Goal: Information Seeking & Learning: Learn about a topic

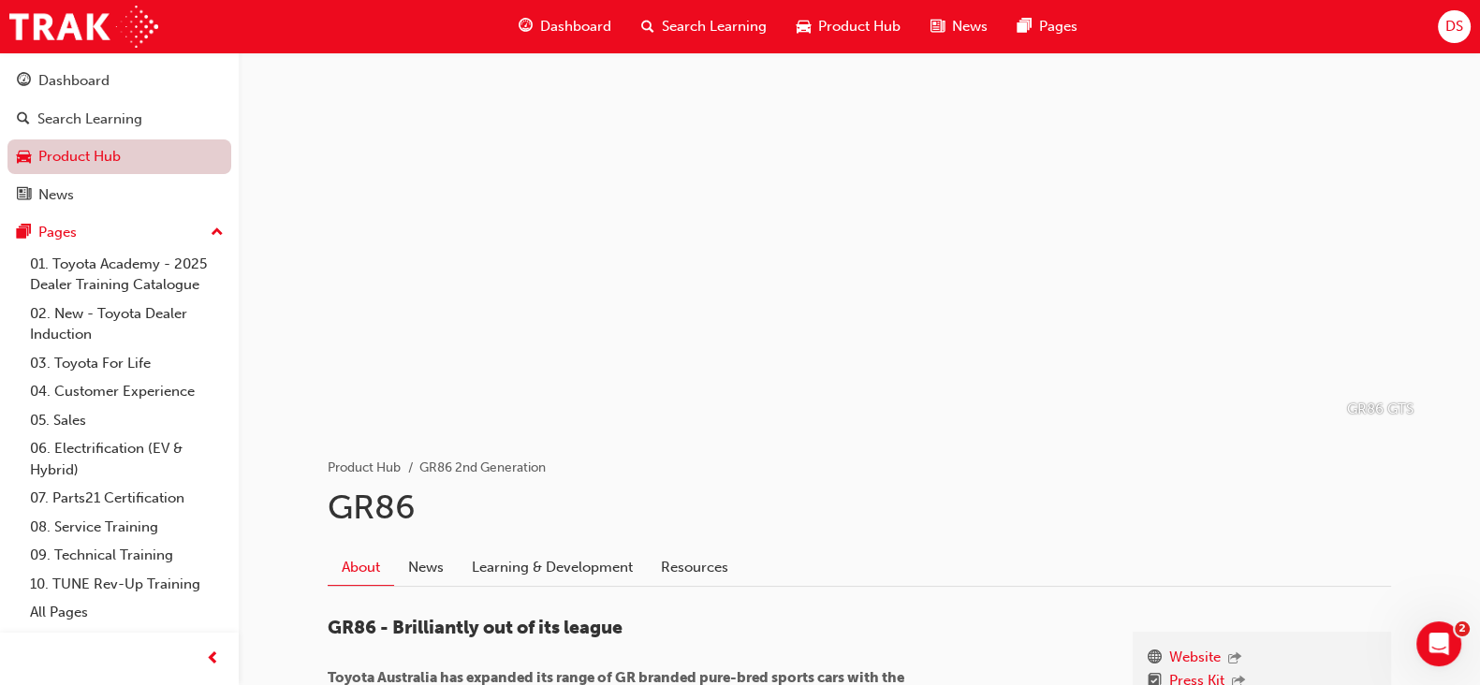
click at [143, 166] on link "Product Hub" at bounding box center [119, 156] width 224 height 35
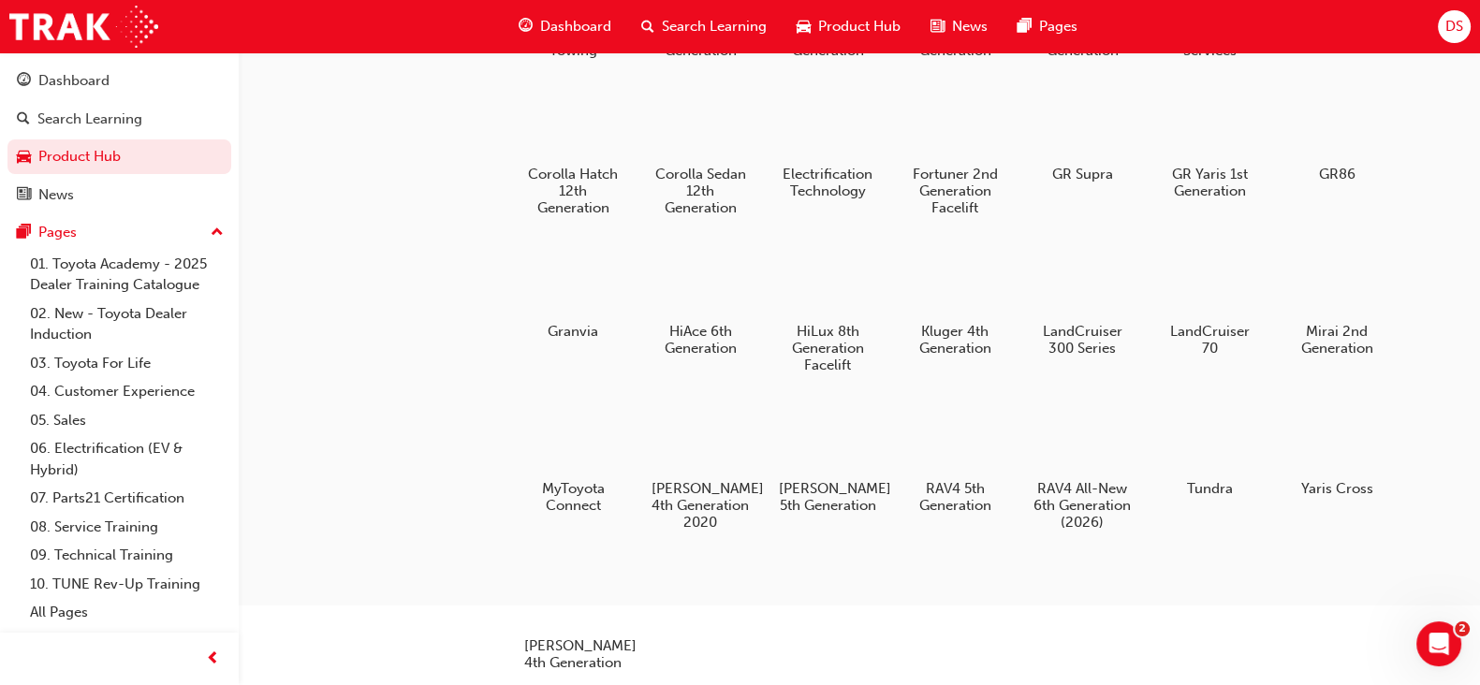
scroll to position [212, 0]
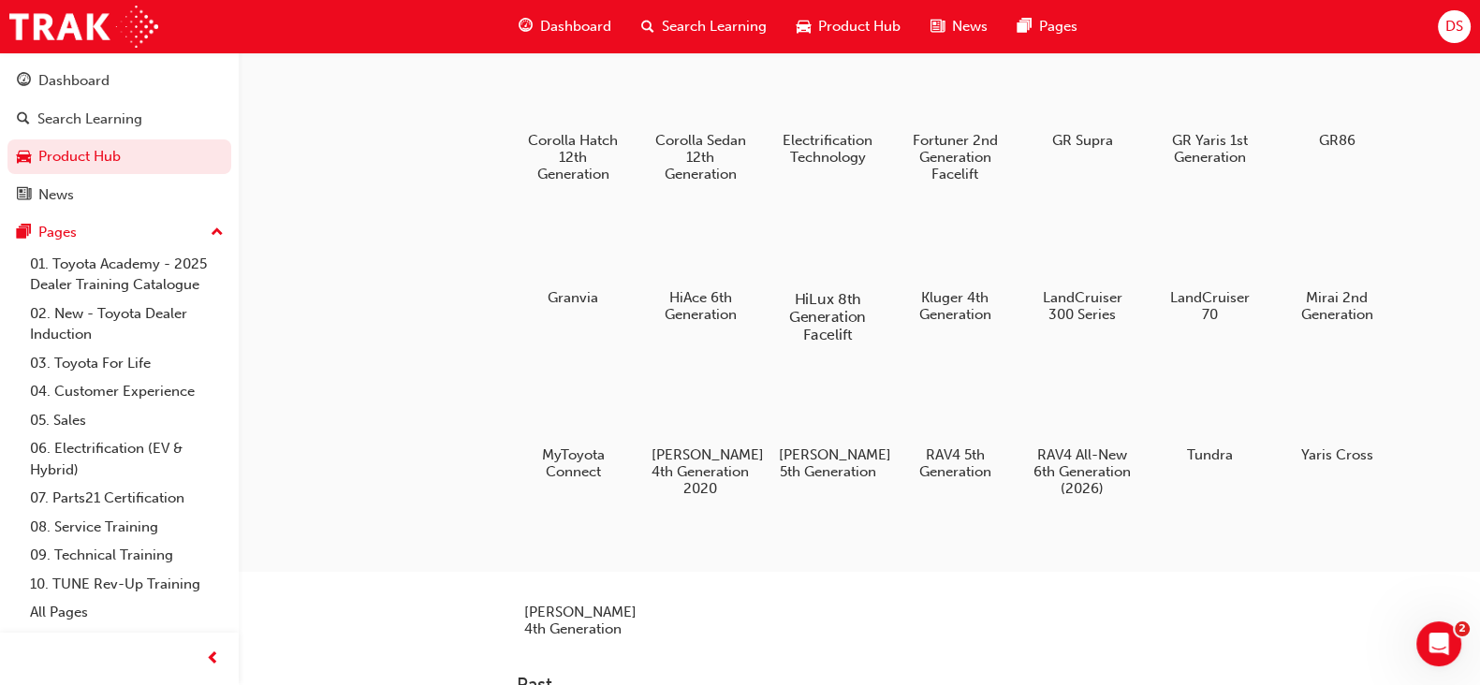
click at [837, 236] on div at bounding box center [828, 245] width 104 height 75
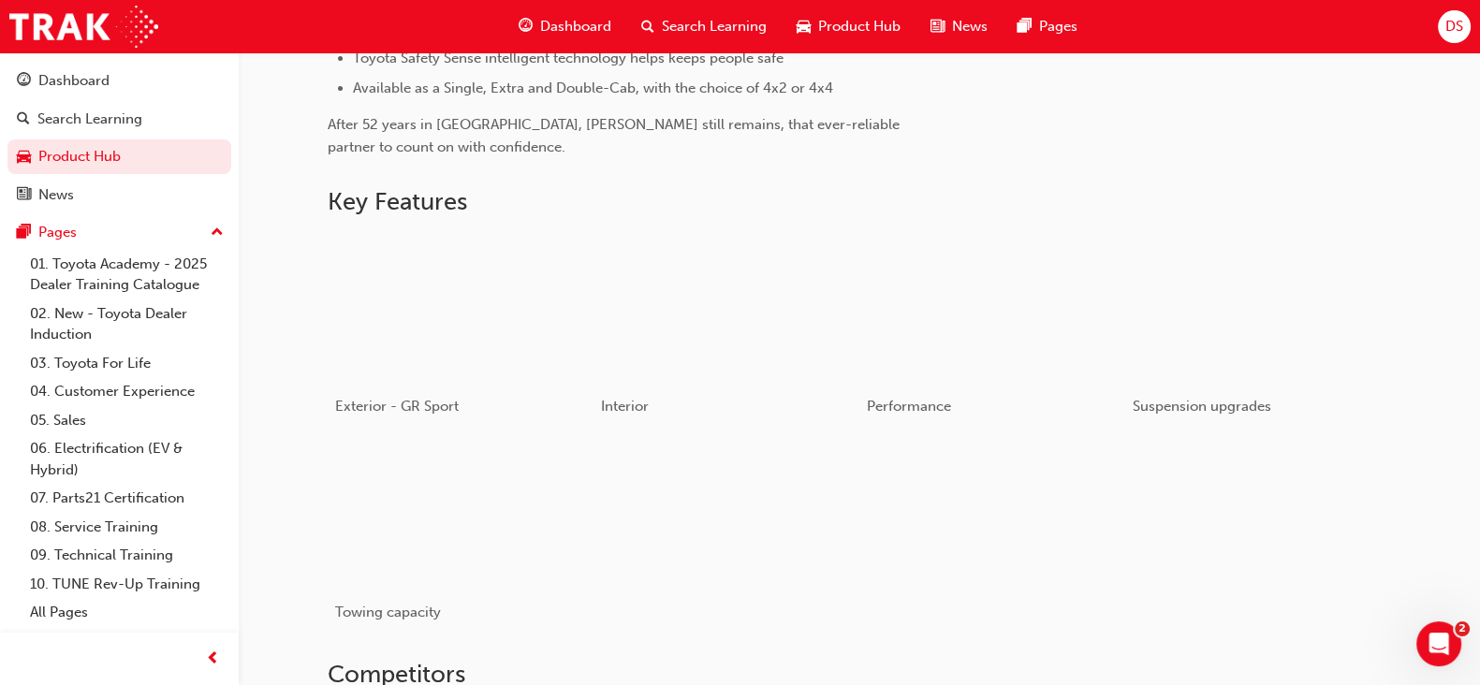
scroll to position [810, 0]
click at [1050, 348] on div "button" at bounding box center [991, 310] width 267 height 150
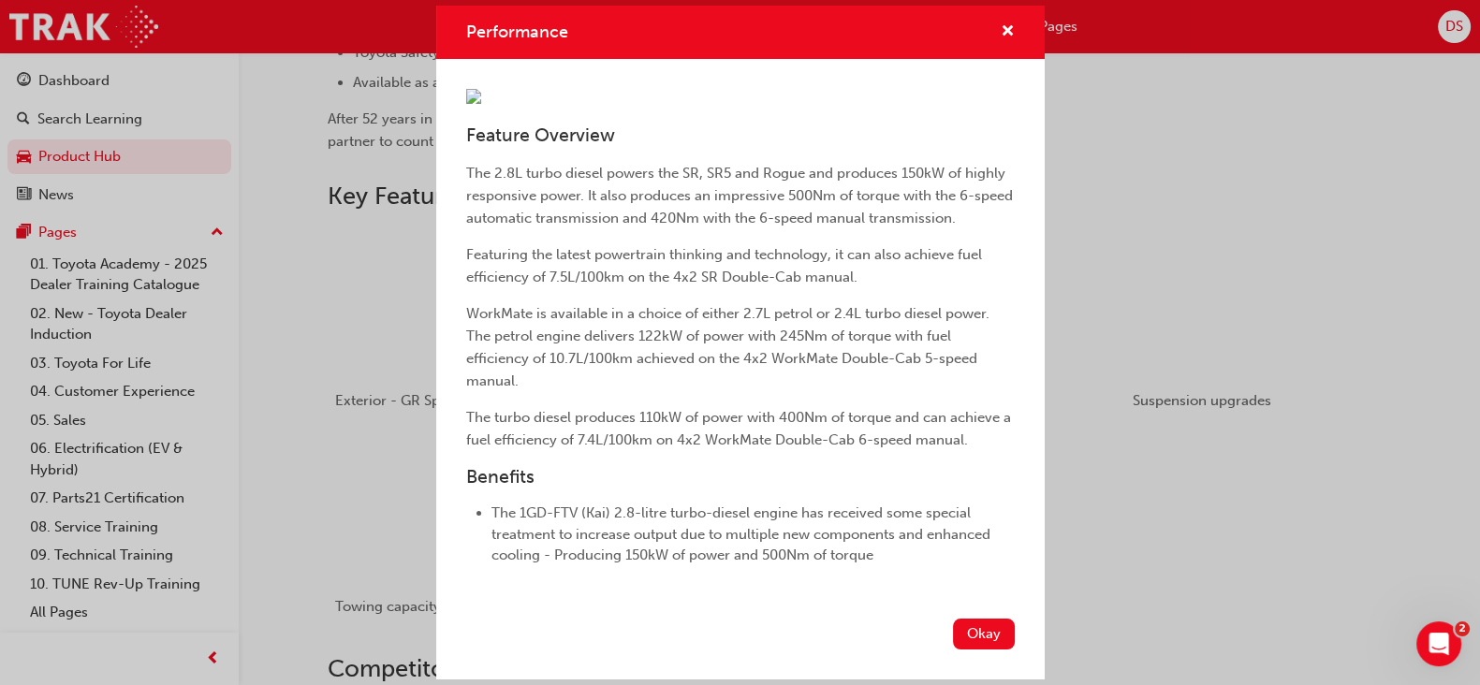
scroll to position [818, 0]
click at [980, 642] on button "Okay" at bounding box center [984, 634] width 62 height 31
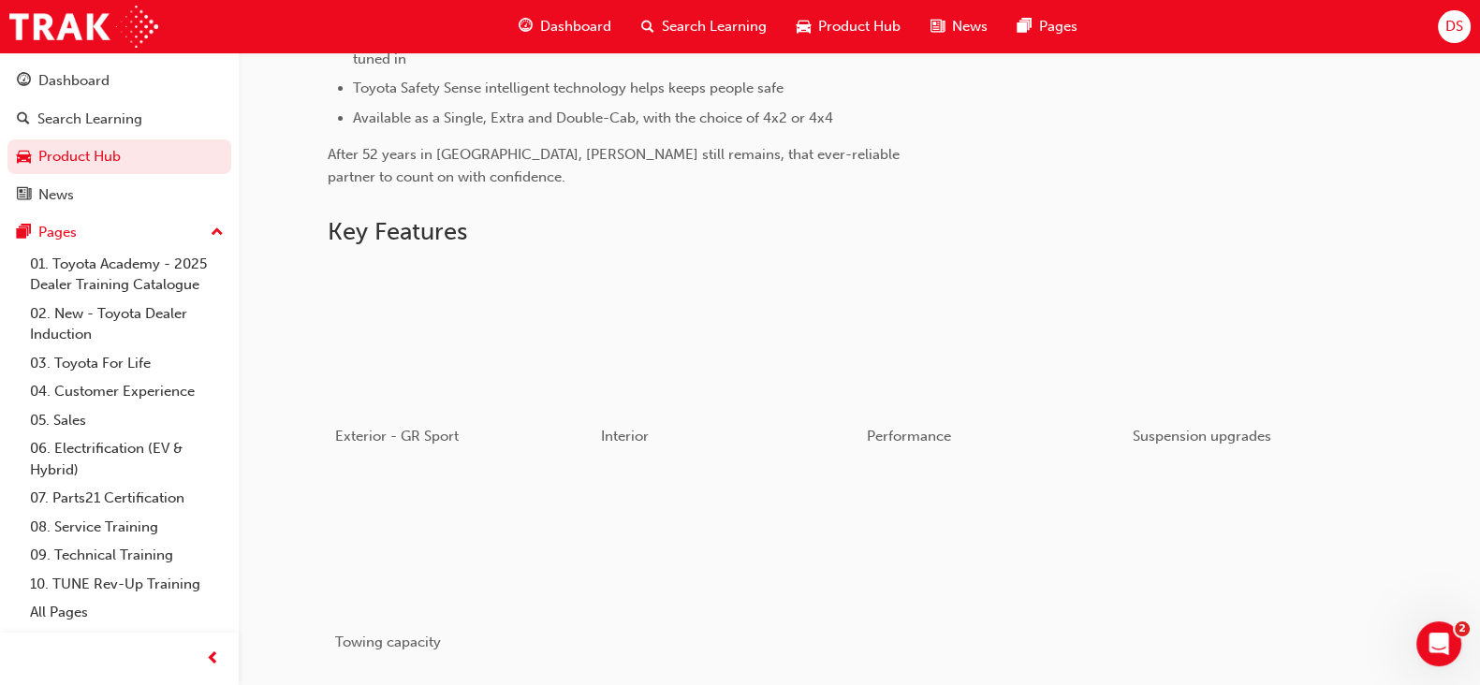
scroll to position [783, 0]
click at [913, 319] on div "button" at bounding box center [991, 336] width 267 height 150
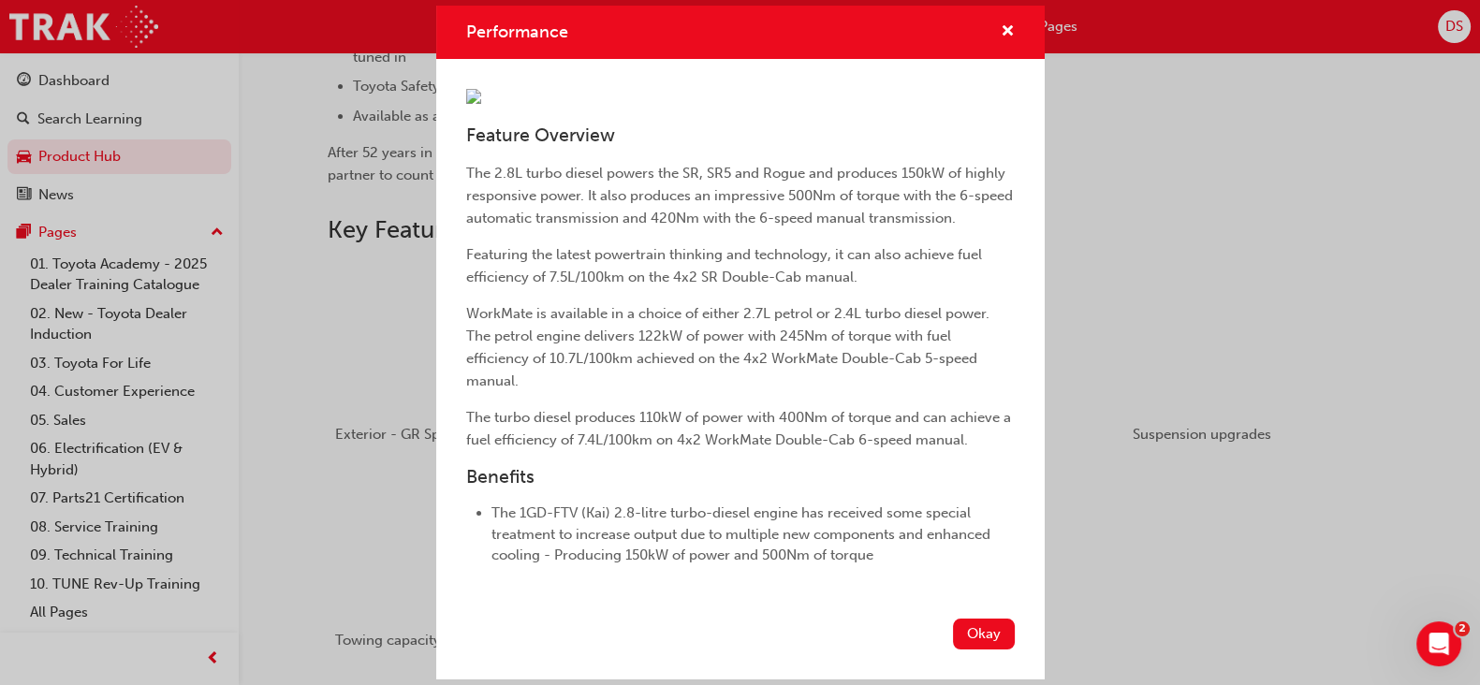
scroll to position [307, 0]
click at [968, 639] on button "Okay" at bounding box center [984, 634] width 62 height 31
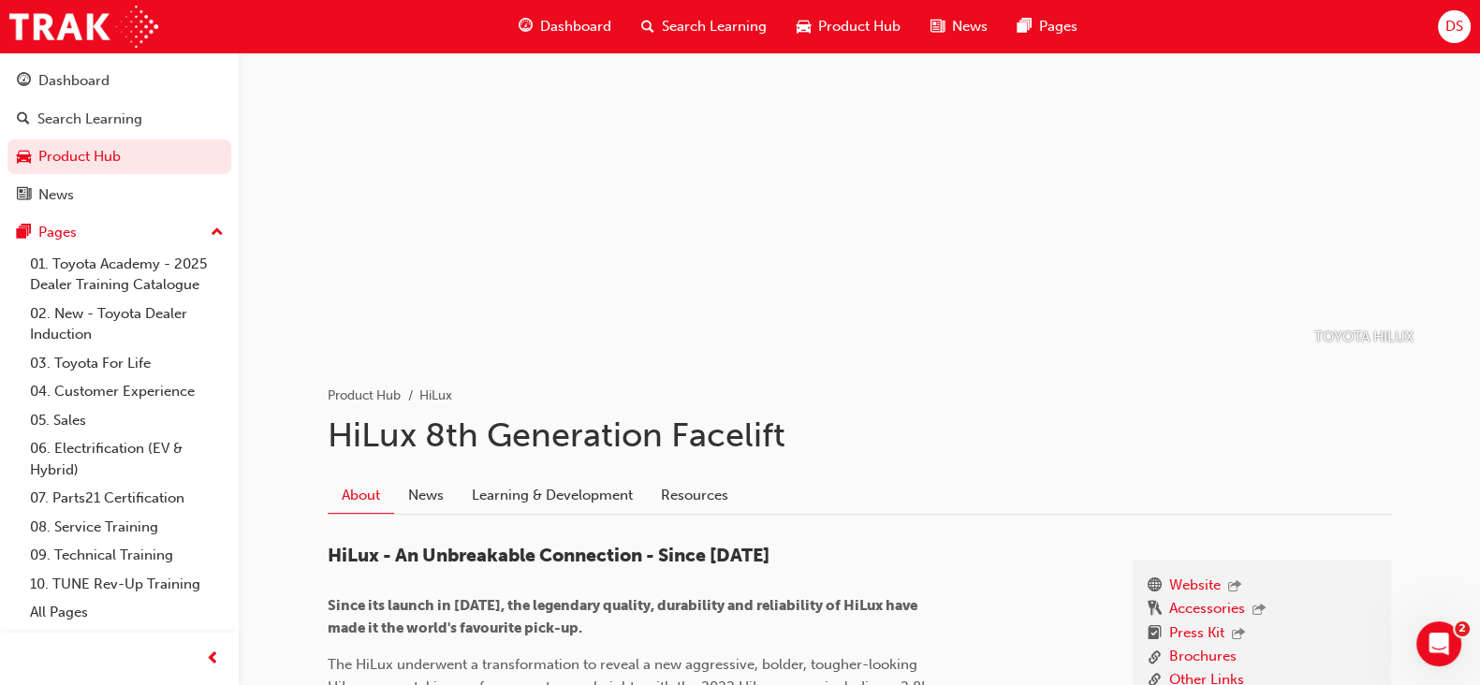
scroll to position [0, 0]
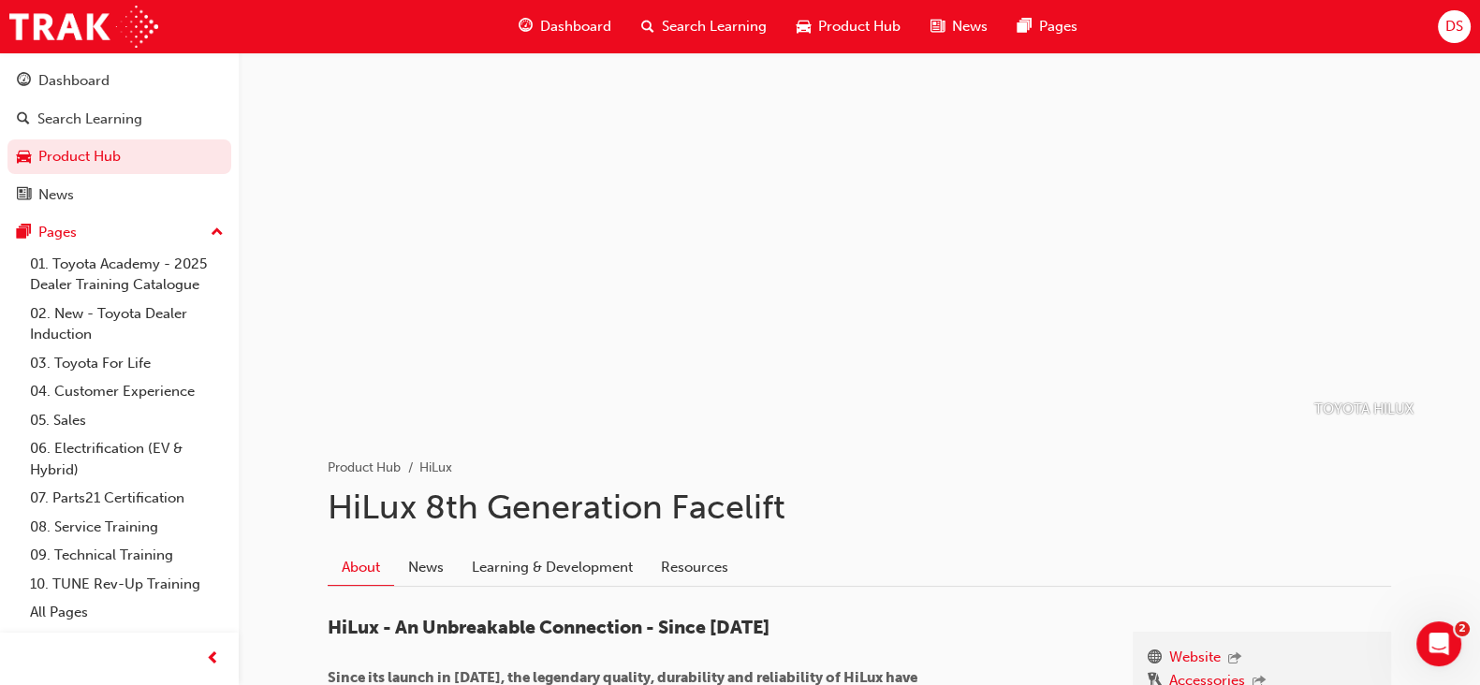
click at [1025, 556] on div "About News Learning & Development Resources" at bounding box center [859, 567] width 1063 height 37
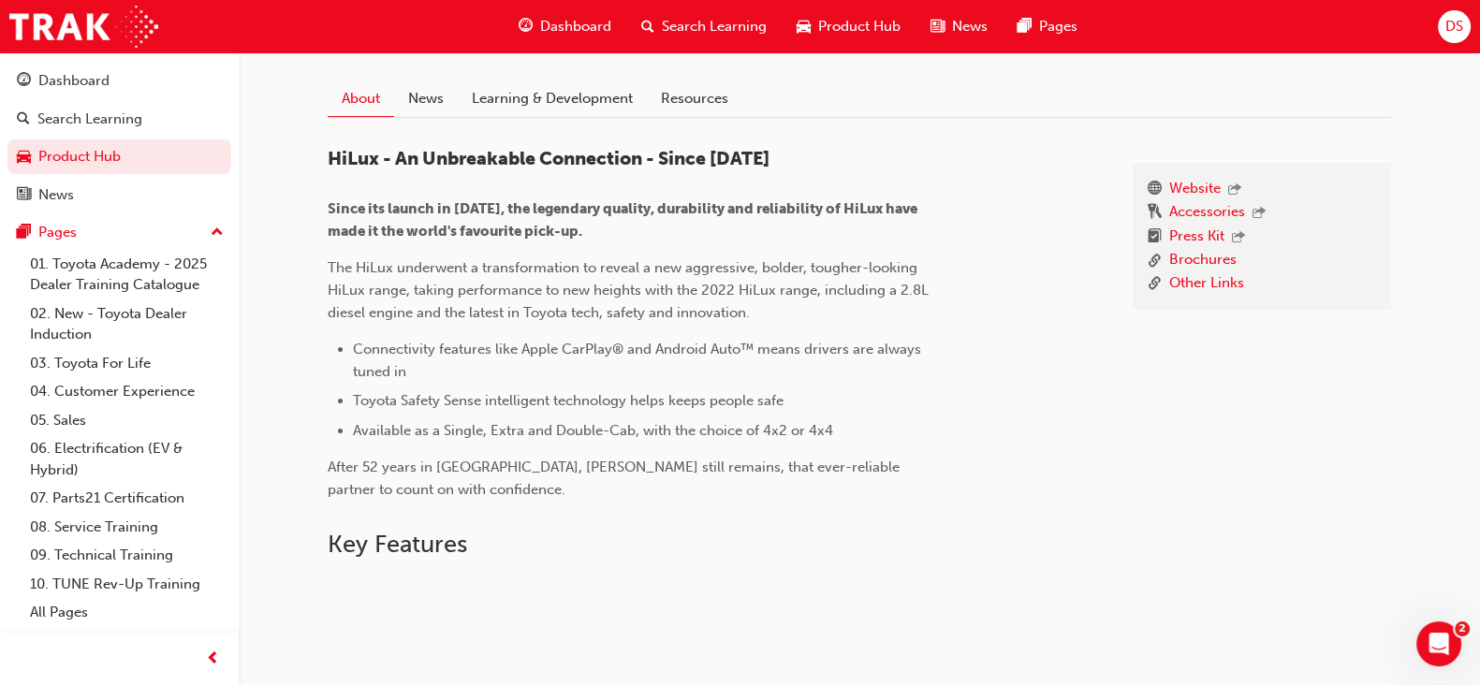
scroll to position [467, 0]
click at [892, 391] on li "Toyota Safety Sense intelligent technology helps keeps people safe" at bounding box center [644, 402] width 583 height 22
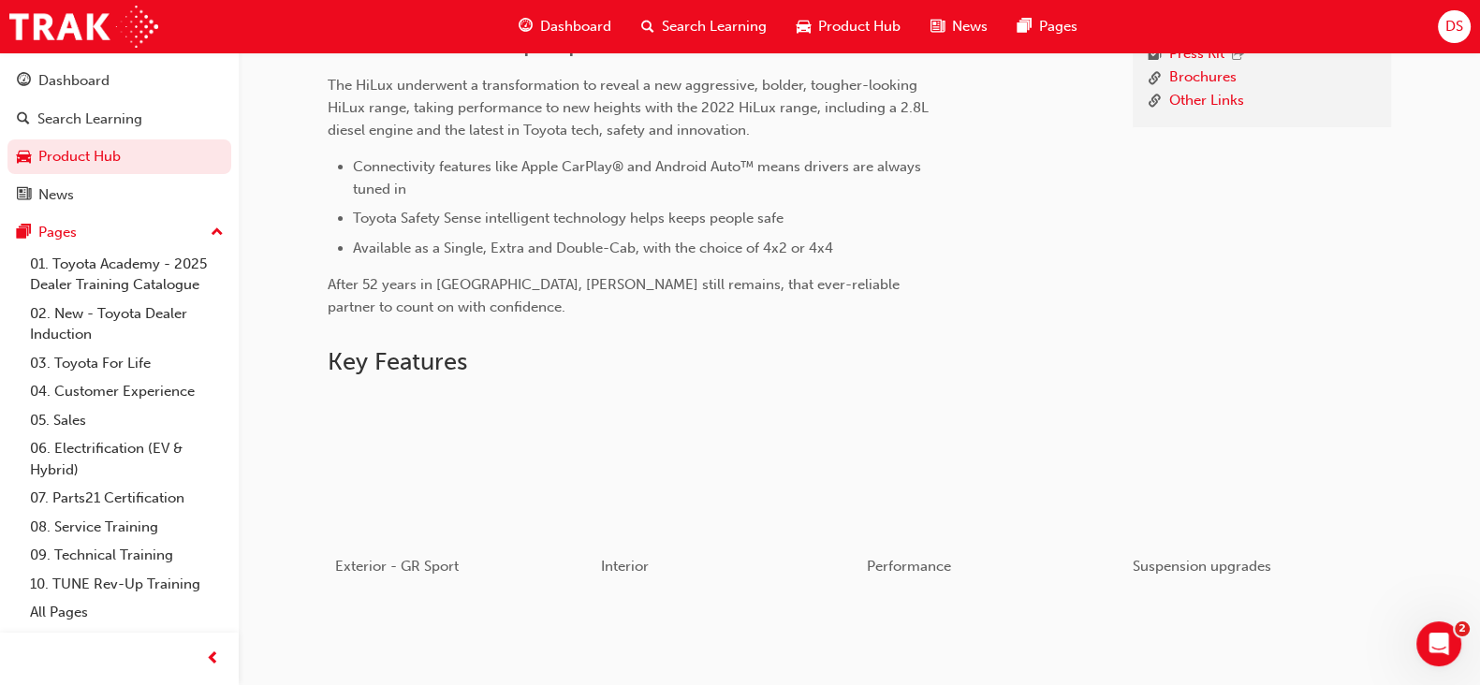
scroll to position [652, 0]
click at [1408, 341] on div "Product Hub HiLux HiLux 8th Generation Facelift About News Learning & Developme…" at bounding box center [859, 473] width 1123 height 1399
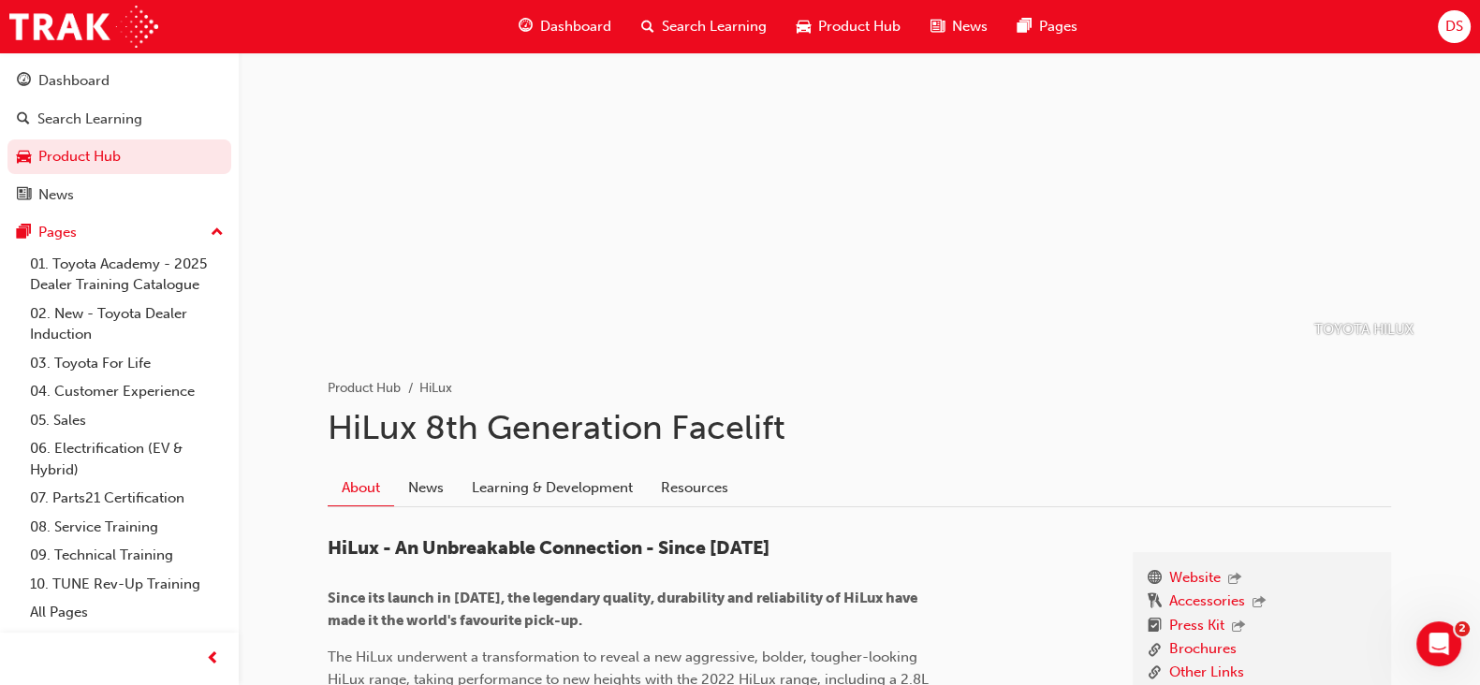
scroll to position [75, 0]
